Goal: Transaction & Acquisition: Download file/media

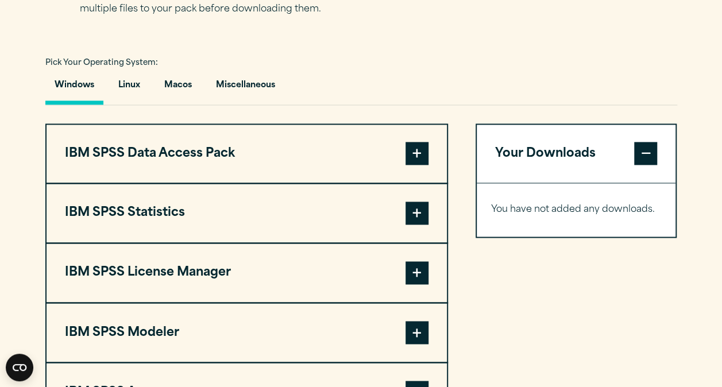
click at [417, 225] on span at bounding box center [417, 213] width 23 height 23
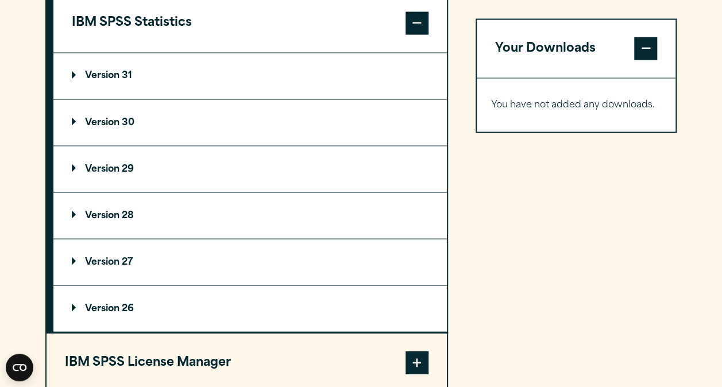
scroll to position [985, 0]
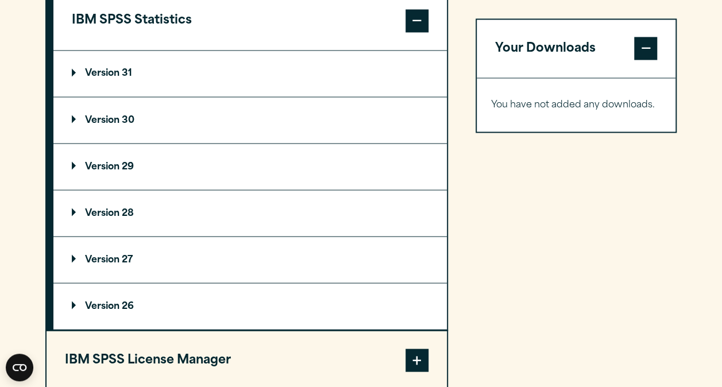
click at [85, 125] on p "Version 30" at bounding box center [103, 119] width 63 height 9
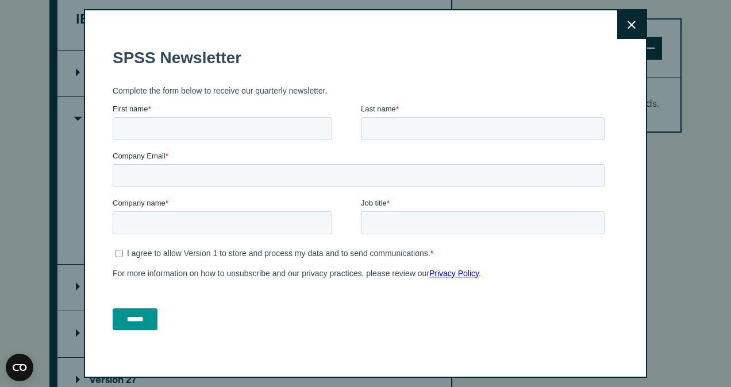
click at [617, 30] on button "Close" at bounding box center [631, 24] width 29 height 29
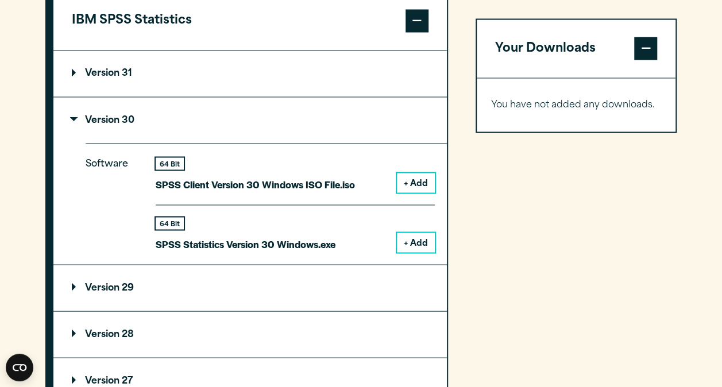
click at [409, 252] on button "+ Add" at bounding box center [416, 243] width 38 height 20
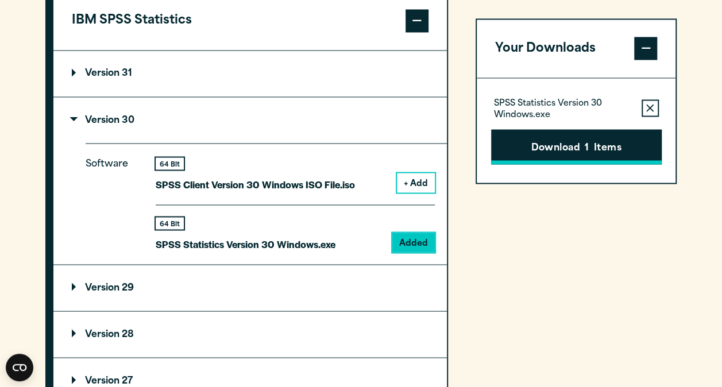
click at [538, 144] on button "Download 1 Items" at bounding box center [576, 147] width 171 height 36
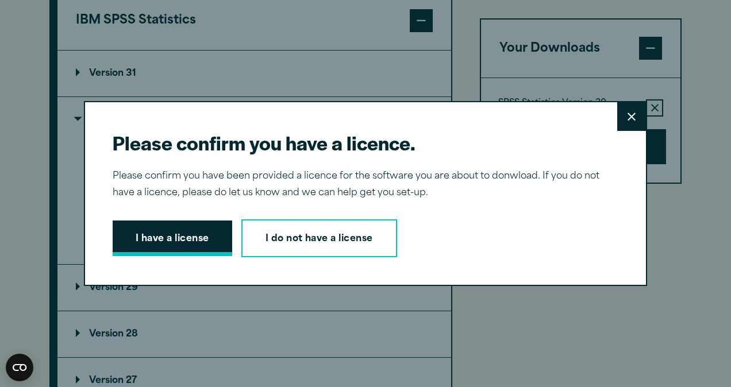
click at [152, 231] on button "I have a license" at bounding box center [173, 239] width 120 height 36
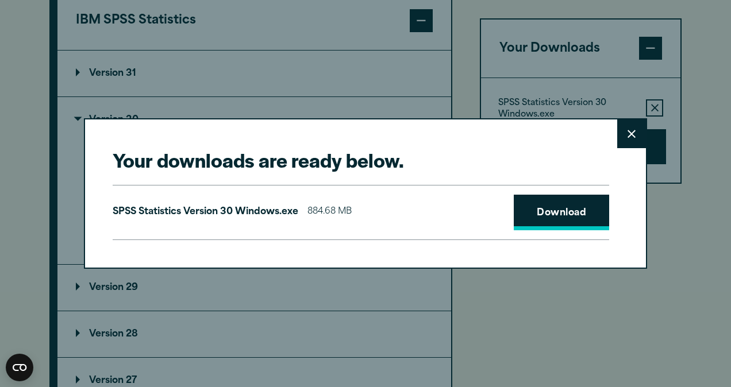
click at [538, 206] on link "Download" at bounding box center [561, 213] width 95 height 36
click at [564, 209] on link "Download" at bounding box center [561, 213] width 95 height 36
click at [627, 130] on icon at bounding box center [631, 134] width 8 height 9
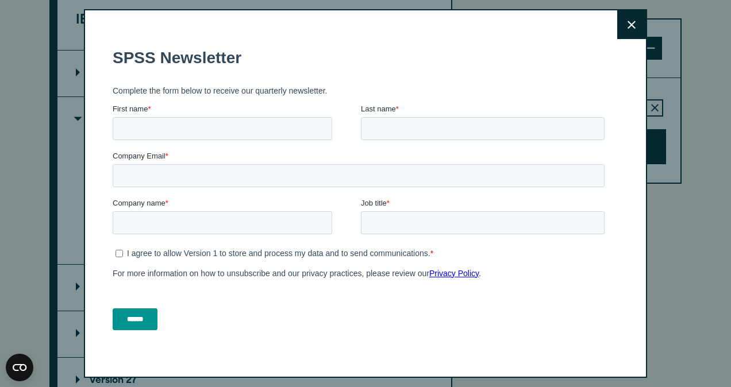
click at [351, 39] on fieldset "SPSS Newsletter" at bounding box center [361, 58] width 496 height 40
click at [617, 17] on button "Close" at bounding box center [631, 24] width 29 height 29
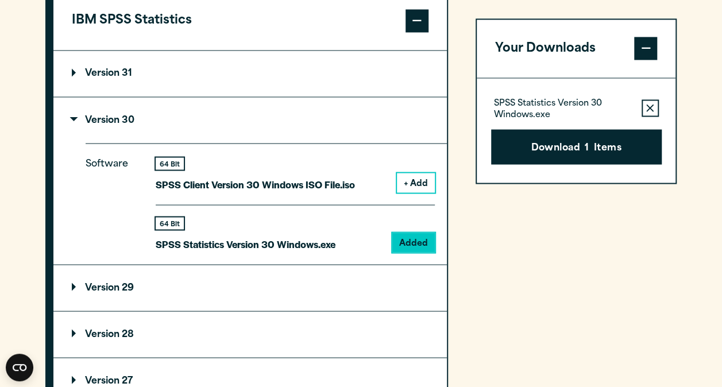
click at [633, 99] on div "SPSS Statistics Version 30 Windows.exe Remove this item from your software down…" at bounding box center [576, 108] width 171 height 23
click at [407, 192] on button "+ Add" at bounding box center [416, 183] width 38 height 20
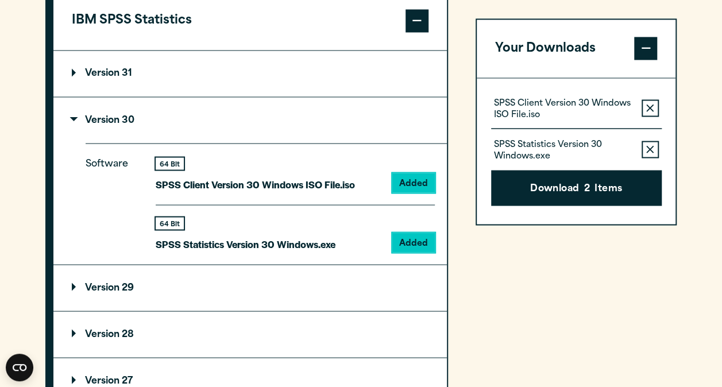
click at [221, 143] on summary "Version 30" at bounding box center [250, 120] width 394 height 46
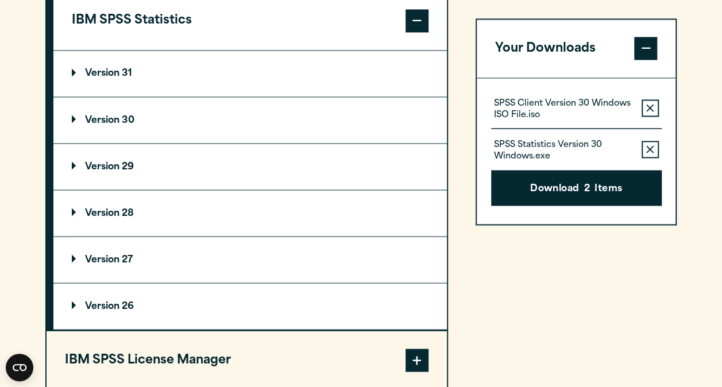
drag, startPoint x: 226, startPoint y: 98, endPoint x: 156, endPoint y: 98, distance: 70.7
click at [156, 97] on summary "Version 31" at bounding box center [250, 74] width 394 height 46
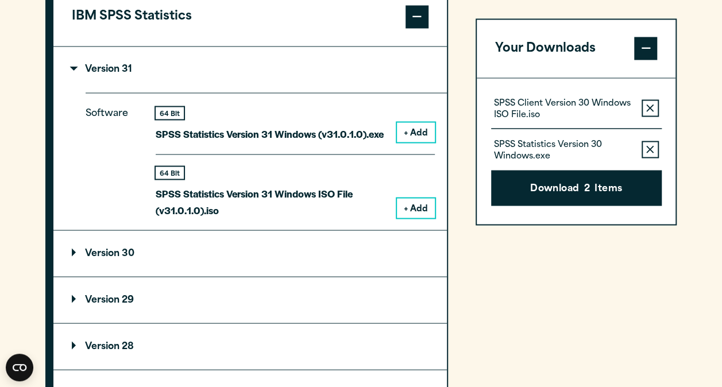
scroll to position [1005, 0]
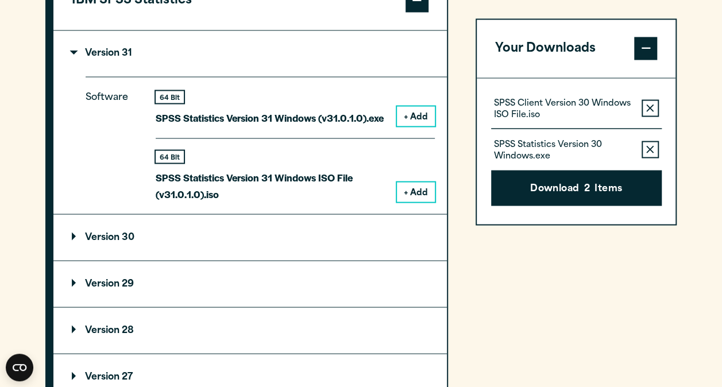
click at [654, 144] on button "Remove this item from your software download list" at bounding box center [650, 149] width 17 height 17
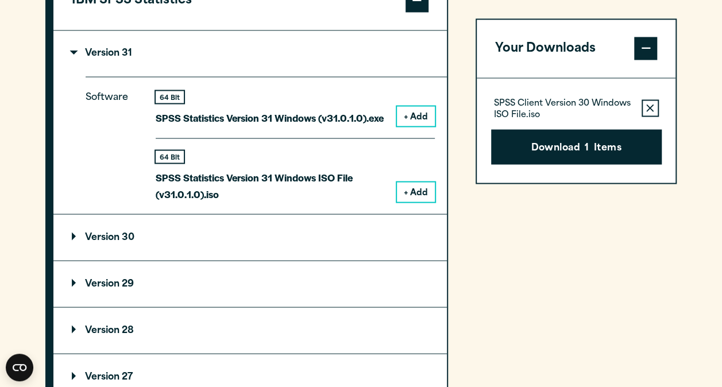
click at [653, 102] on button "Remove this item from your software download list" at bounding box center [650, 108] width 17 height 17
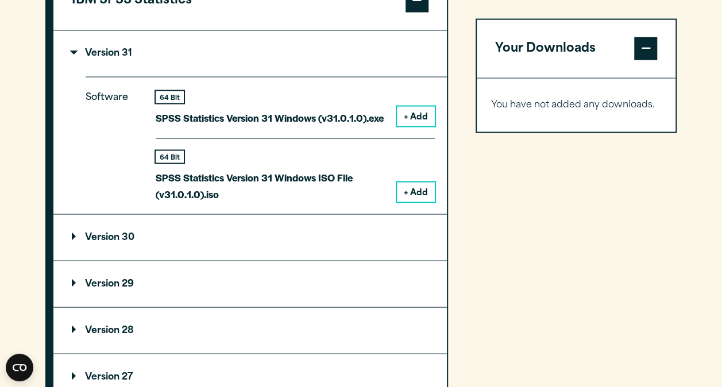
click at [225, 76] on summary "Version 31" at bounding box center [250, 53] width 394 height 46
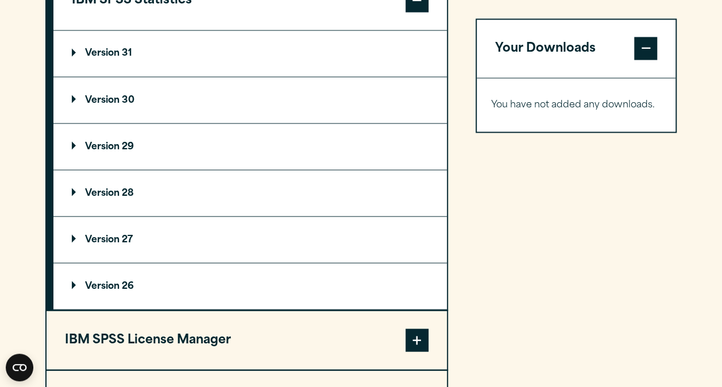
click at [121, 105] on p "Version 30" at bounding box center [103, 99] width 63 height 9
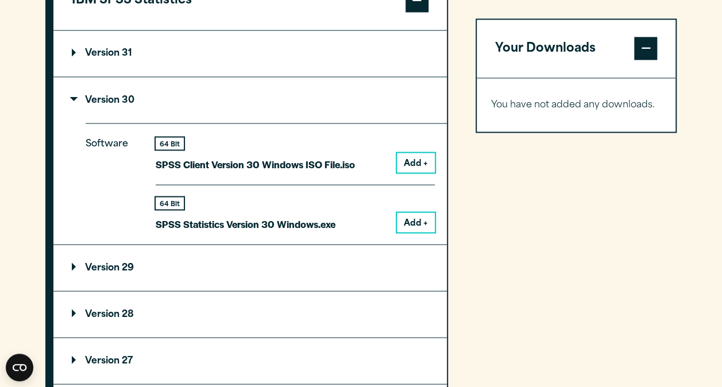
click at [428, 232] on button "Add +" at bounding box center [416, 223] width 38 height 20
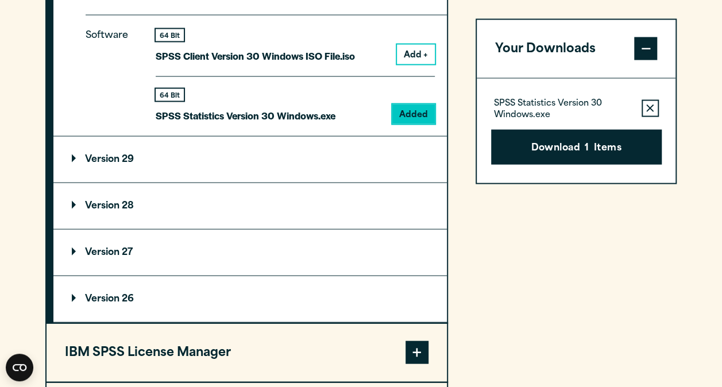
scroll to position [1100, 0]
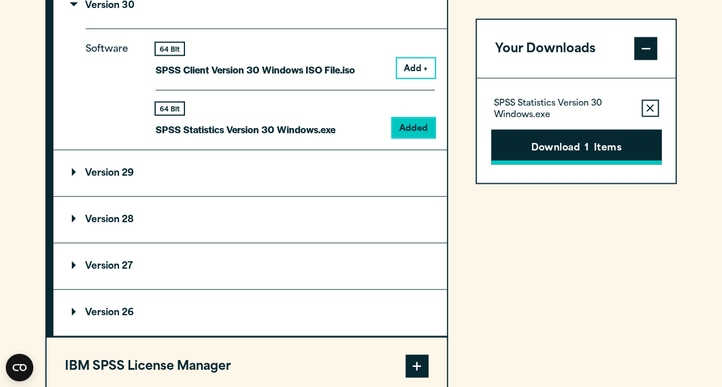
click at [600, 138] on button "Download 1 Items" at bounding box center [576, 147] width 171 height 36
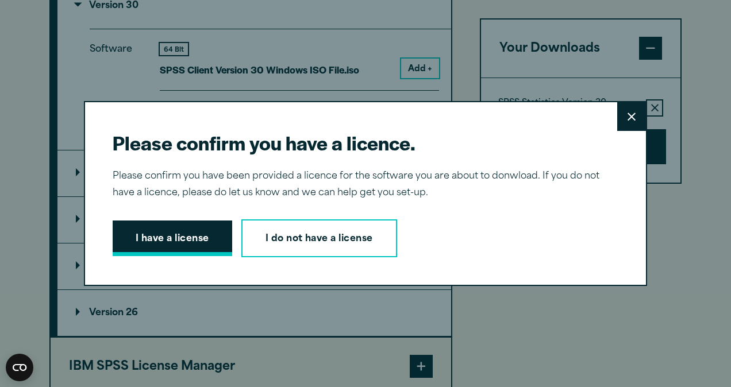
click at [141, 244] on button "I have a license" at bounding box center [173, 239] width 120 height 36
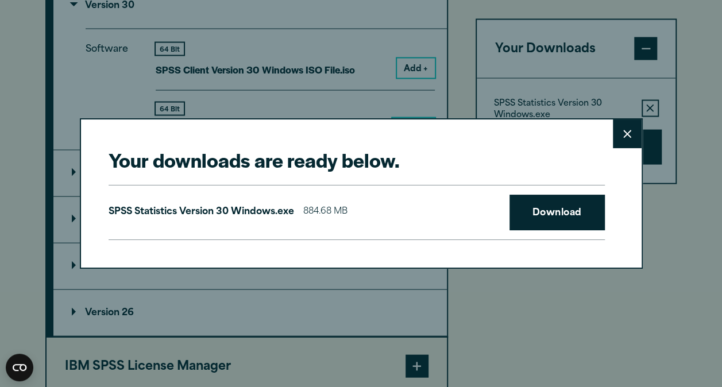
click at [263, 211] on p "SPSS Statistics Version 30 Windows.exe" at bounding box center [202, 212] width 186 height 17
click at [563, 220] on link "Download" at bounding box center [557, 213] width 95 height 36
